Goal: Register for event/course

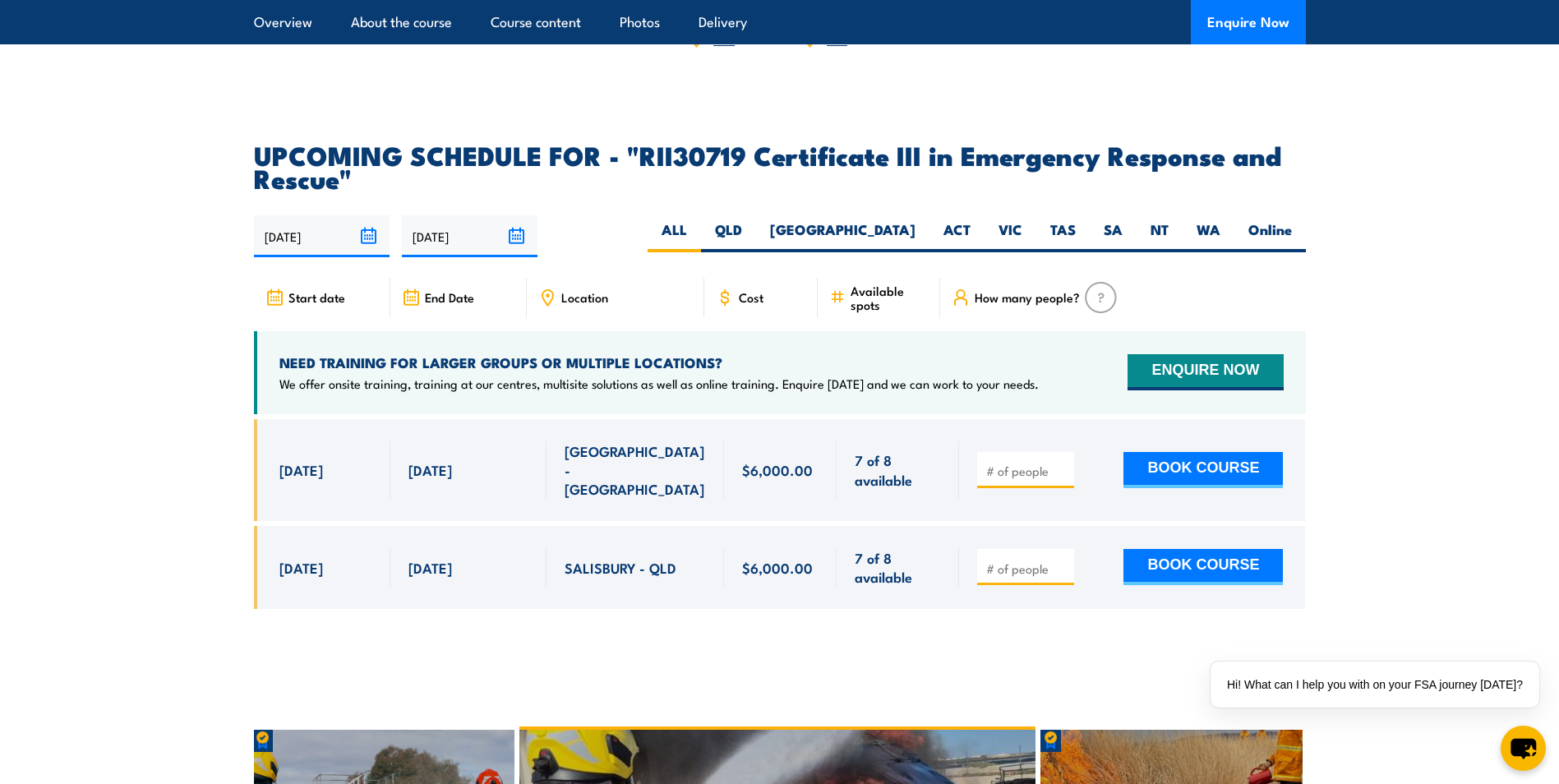
scroll to position [3862, 0]
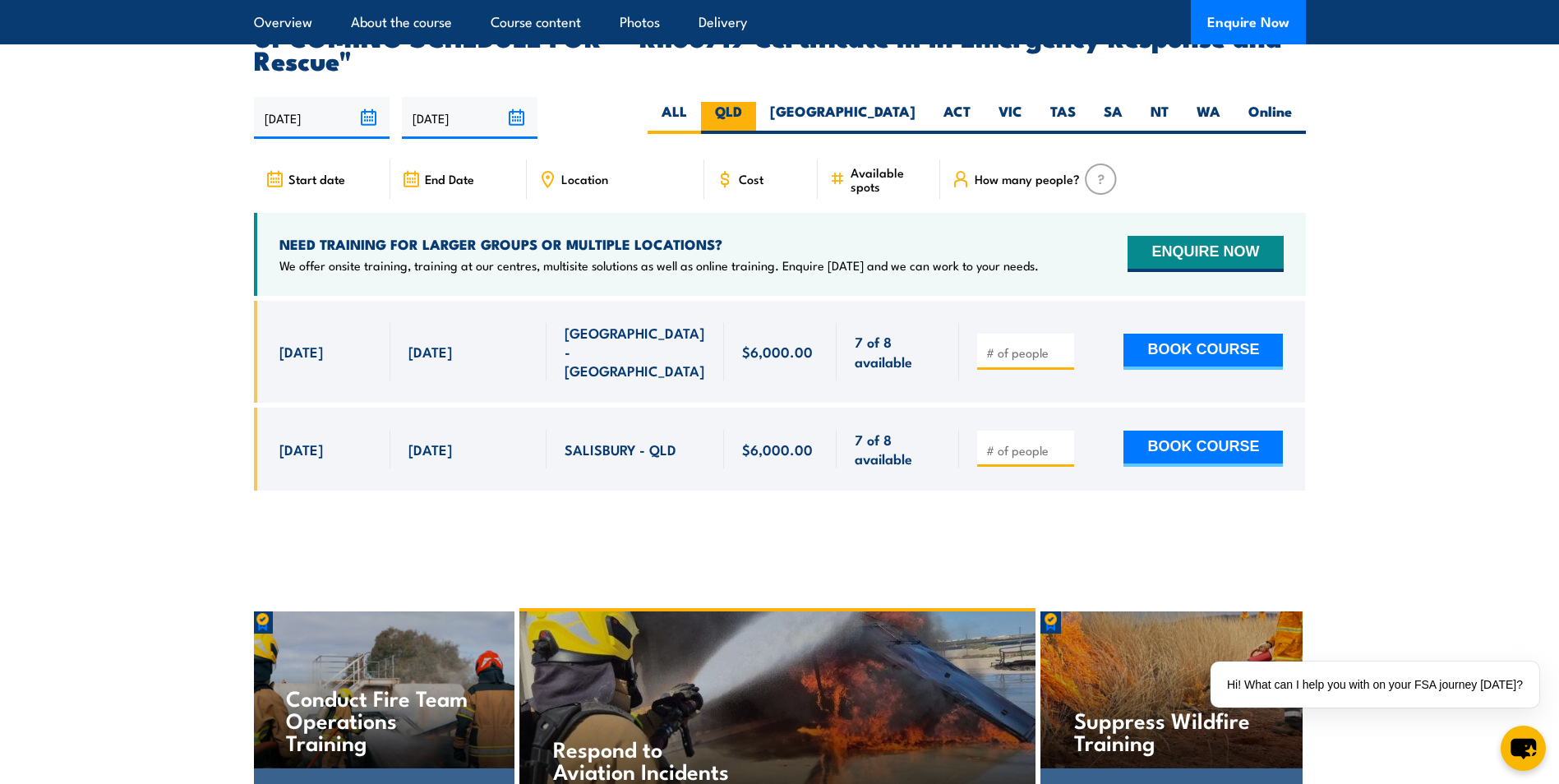
click at [756, 102] on label "QLD" at bounding box center [729, 118] width 55 height 32
click at [753, 102] on input "QLD" at bounding box center [746, 107] width 10 height 10
radio input "true"
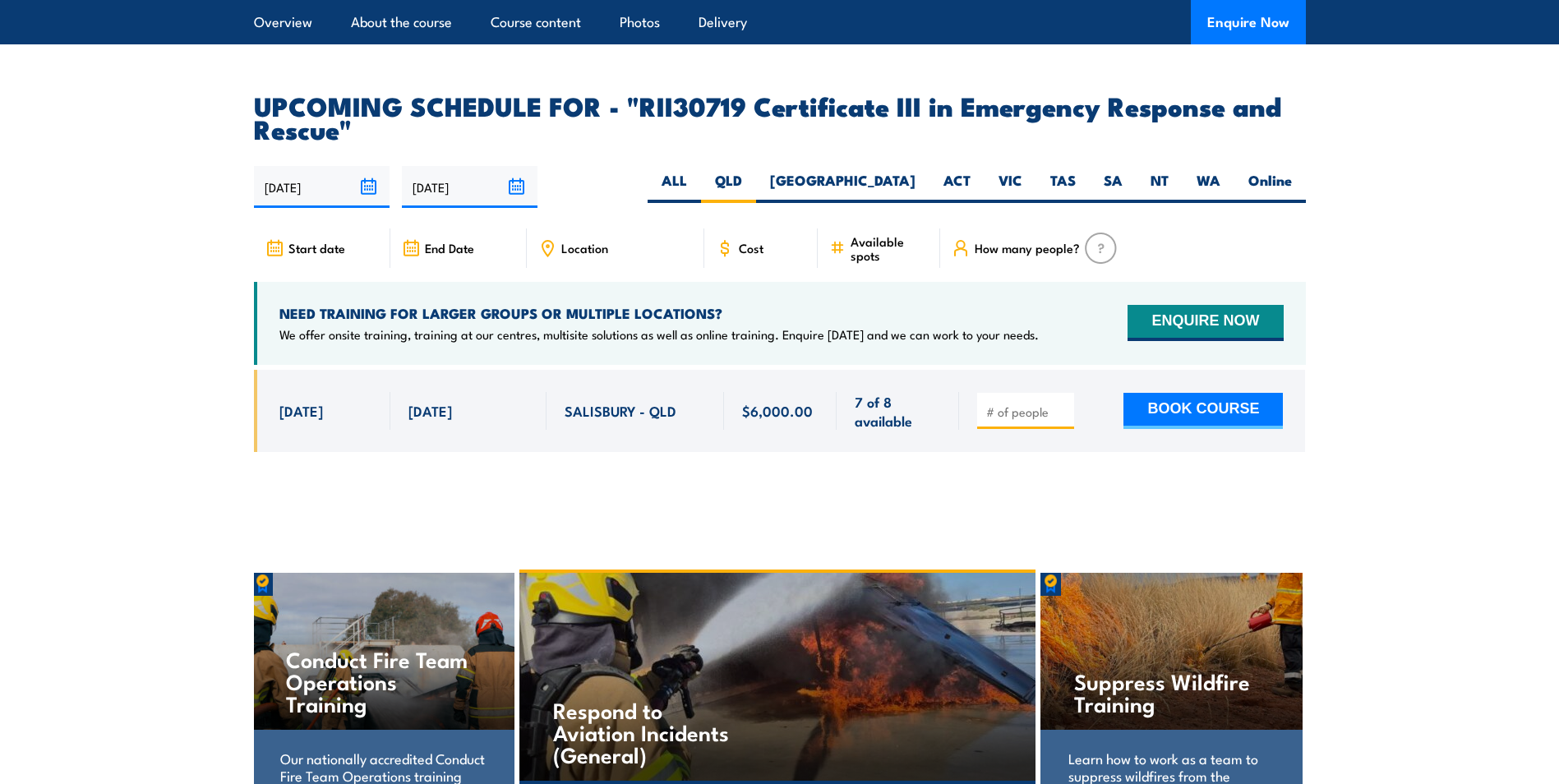
scroll to position [3862, 0]
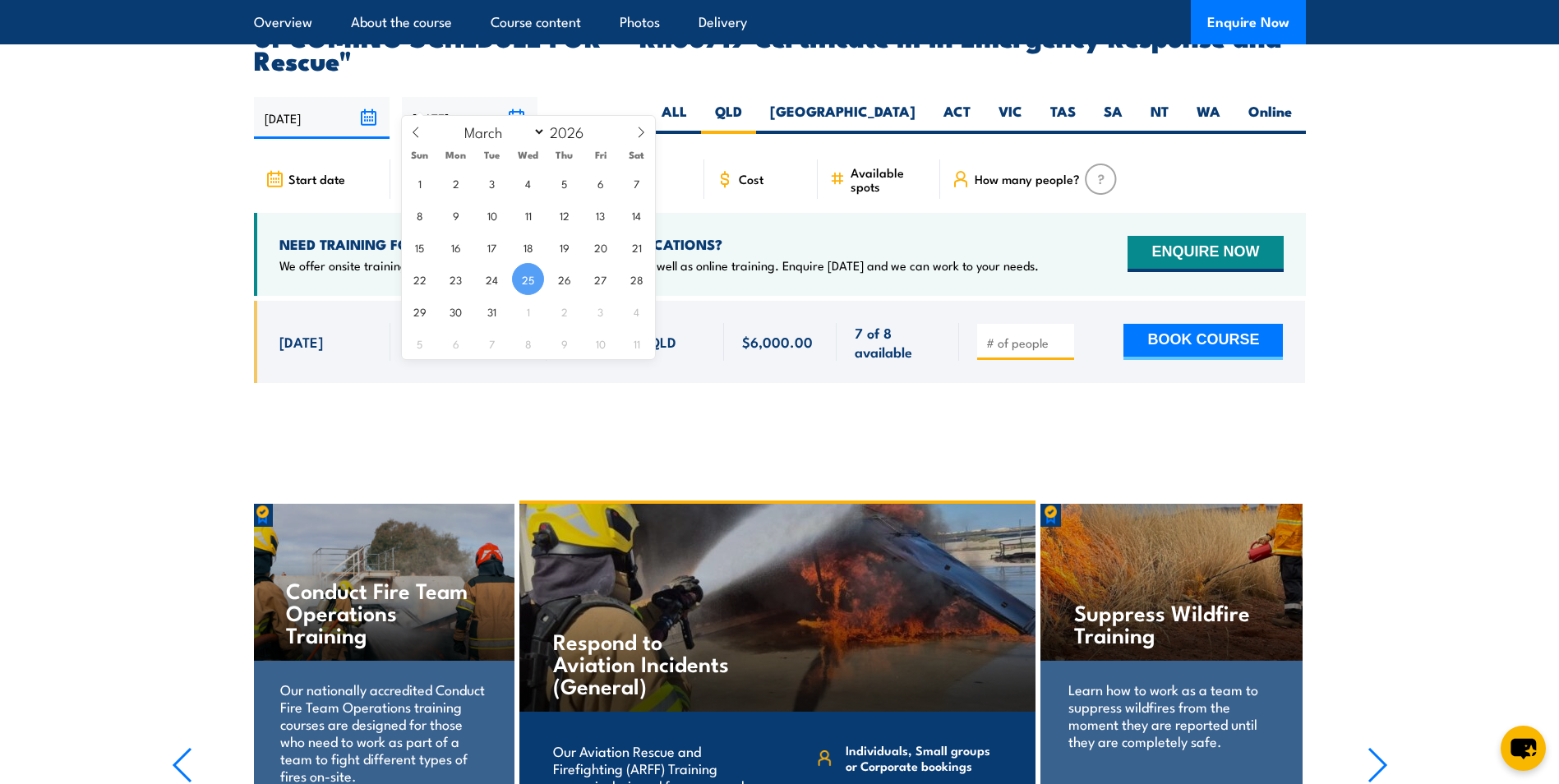
click at [517, 97] on input "[DATE]" at bounding box center [470, 118] width 136 height 42
click at [591, 139] on span at bounding box center [595, 136] width 11 height 9
click at [591, 126] on span at bounding box center [595, 126] width 11 height 9
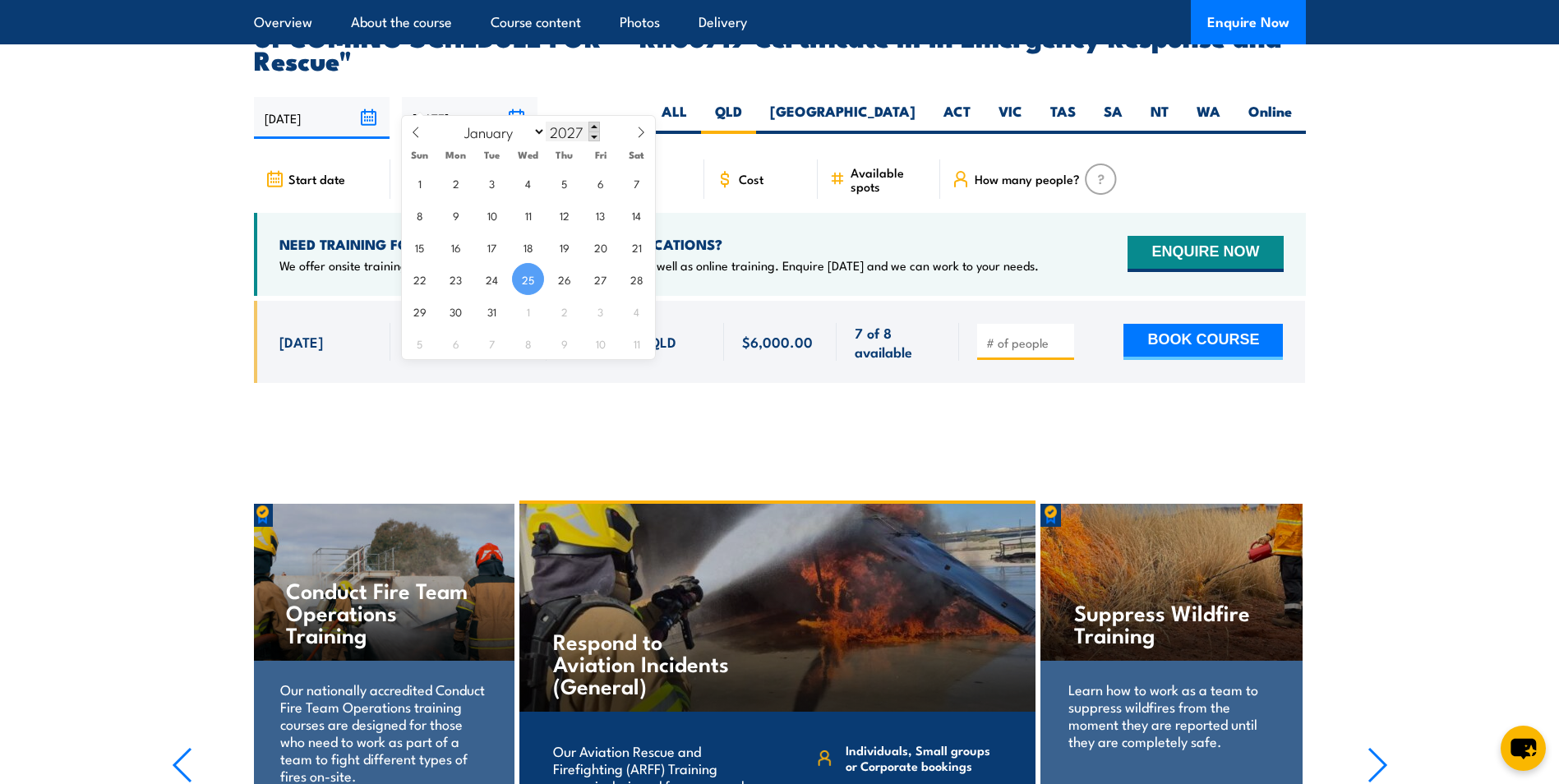
type input "2028"
click at [566, 130] on input "2028" at bounding box center [572, 131] width 54 height 20
click at [684, 68] on article "UPCOMING SCHEDULE FOR - "RII30719 Certificate III in Emergency Response and Res…" at bounding box center [780, 216] width 1052 height 384
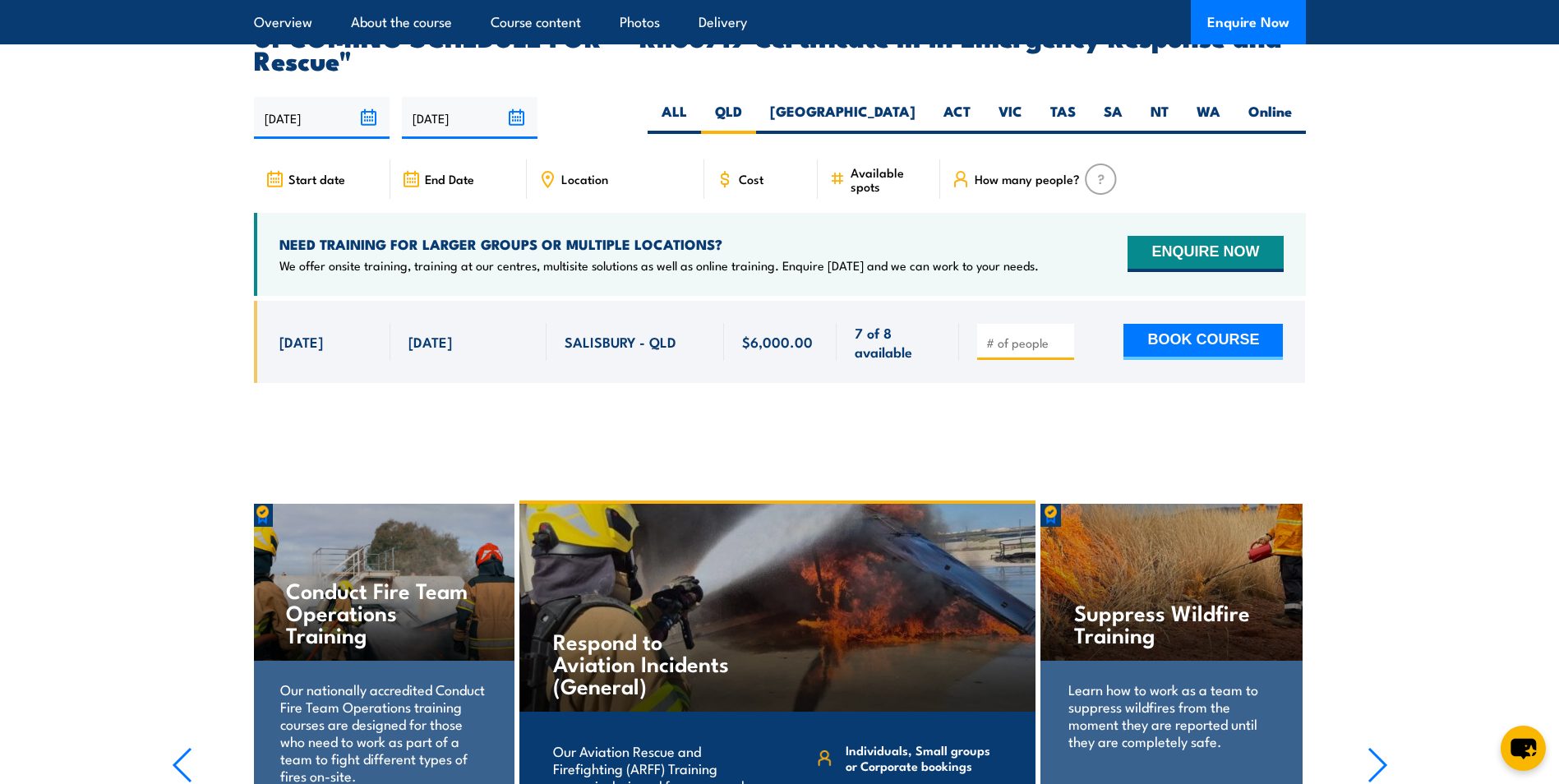
click at [497, 98] on input "25/03/2026" at bounding box center [470, 118] width 136 height 42
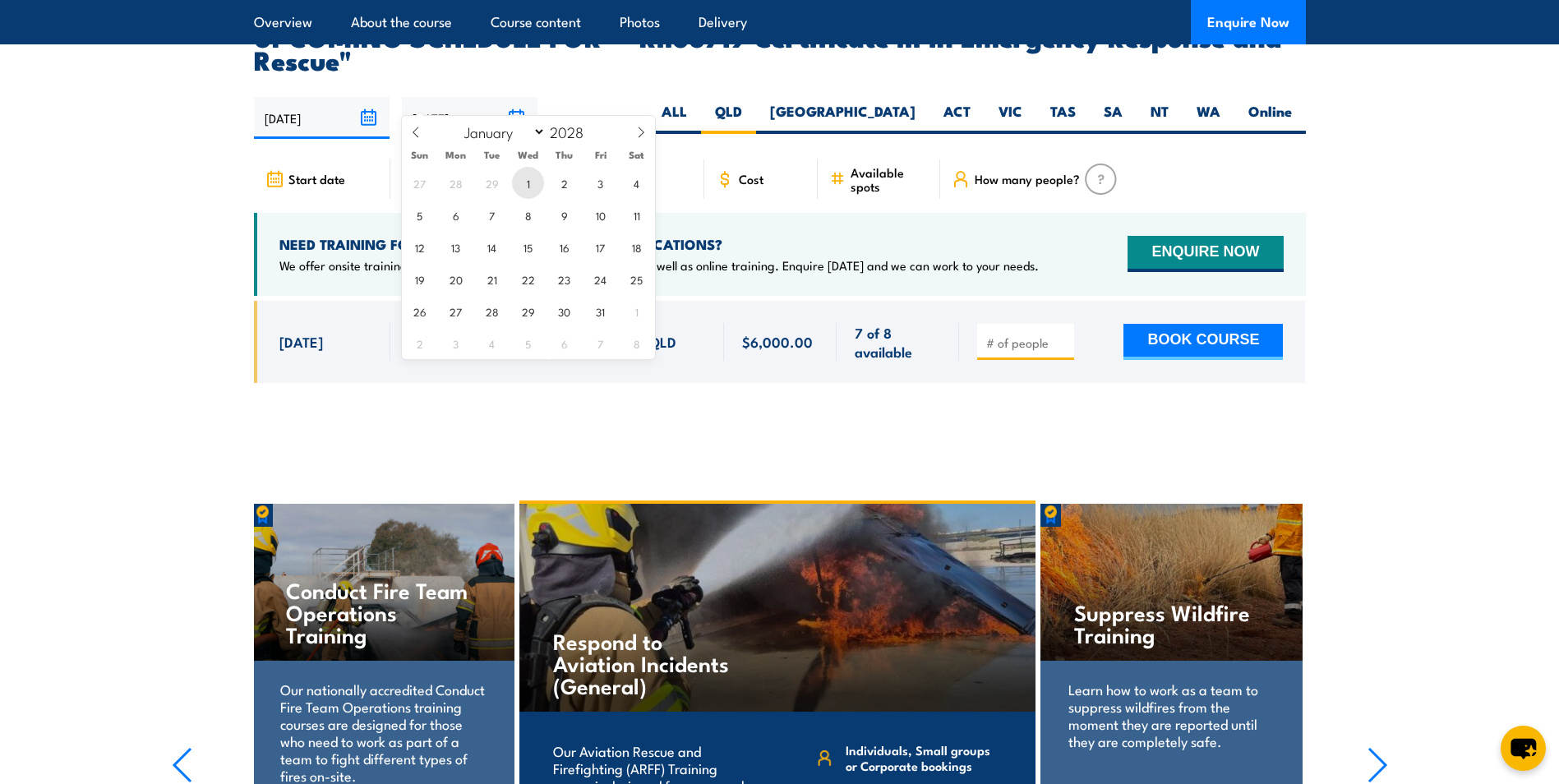
click at [528, 188] on span "1" at bounding box center [528, 183] width 32 height 32
type input "[DATE]"
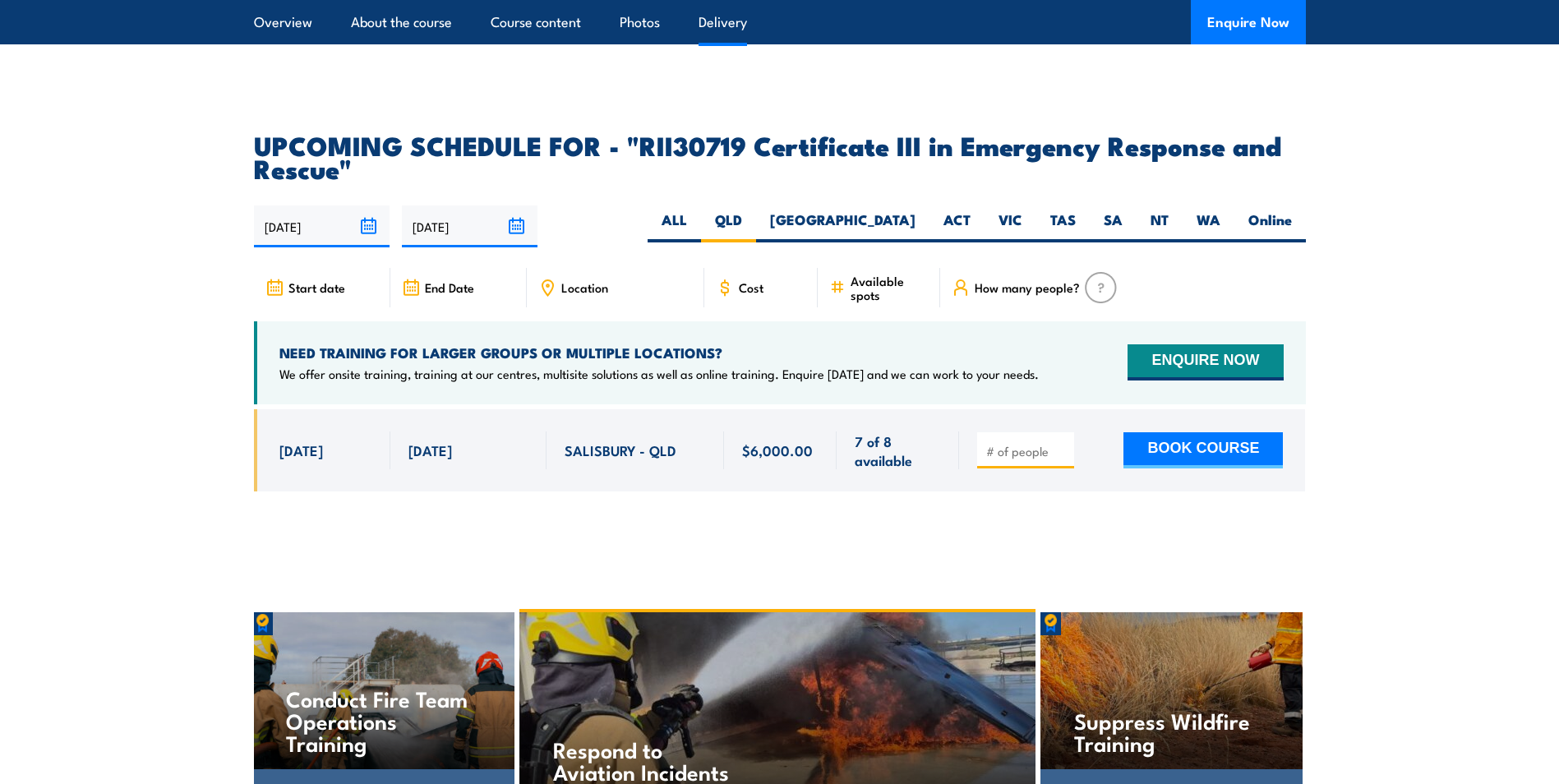
scroll to position [3862, 0]
